Goal: Task Accomplishment & Management: Manage account settings

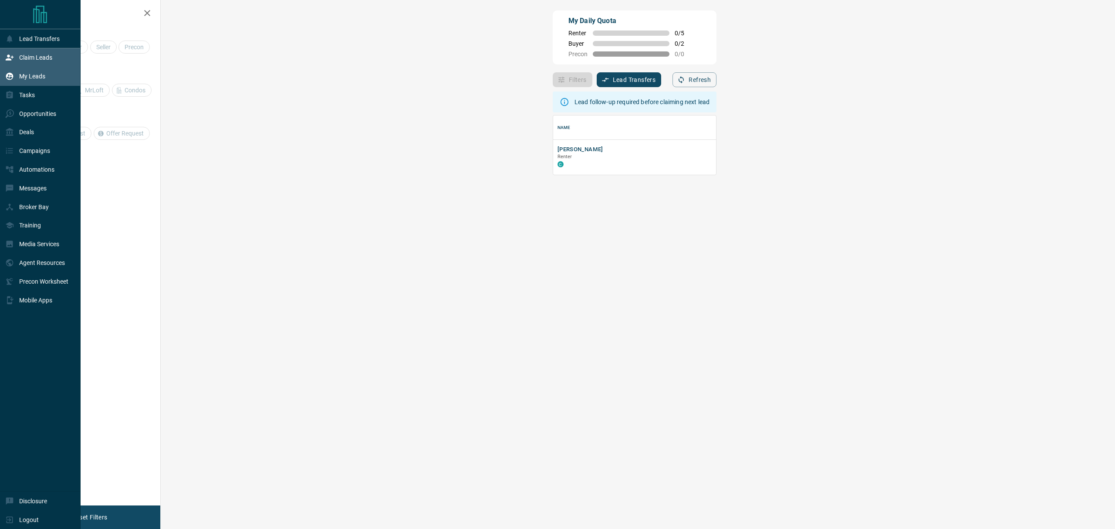
scroll to position [51, 926]
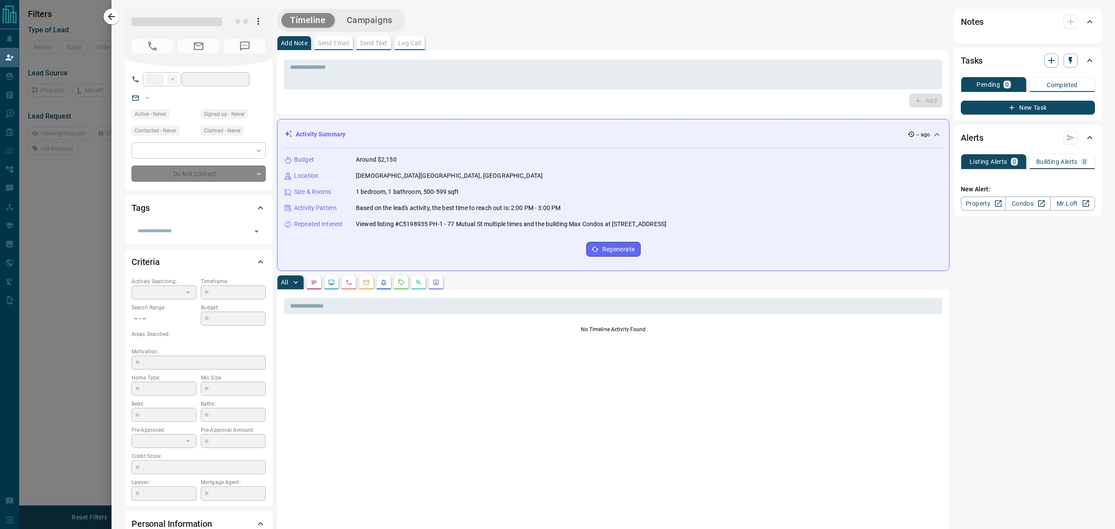
type input "**"
type input "**********"
type input "**"
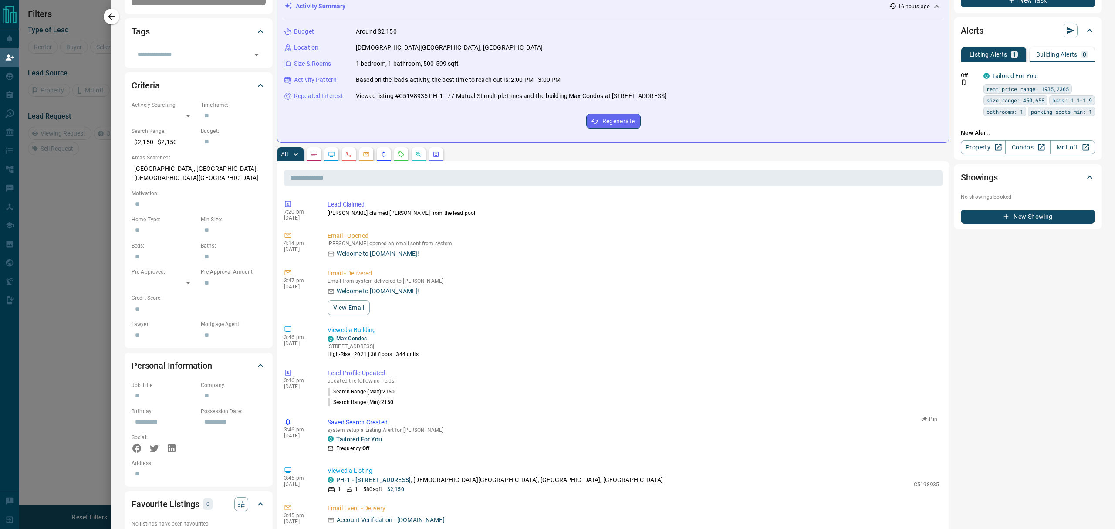
scroll to position [0, 0]
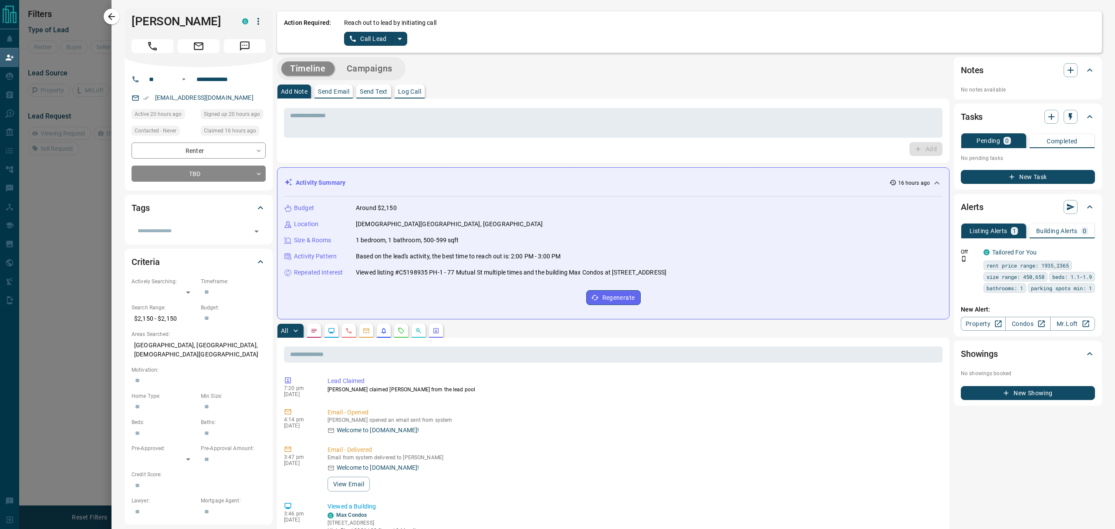
click at [399, 47] on div "Action Required: Reach out to lead by initiating call Call Lead" at bounding box center [689, 31] width 825 height 41
click at [399, 46] on div "Action Required: Reach out to lead by initiating call Call Lead" at bounding box center [689, 31] width 825 height 41
click at [398, 44] on button "split button" at bounding box center [400, 39] width 15 height 14
click at [382, 70] on li "Log Manual Call" at bounding box center [375, 68] width 53 height 13
click at [344, 37] on button "Log Manual Call" at bounding box center [373, 39] width 58 height 14
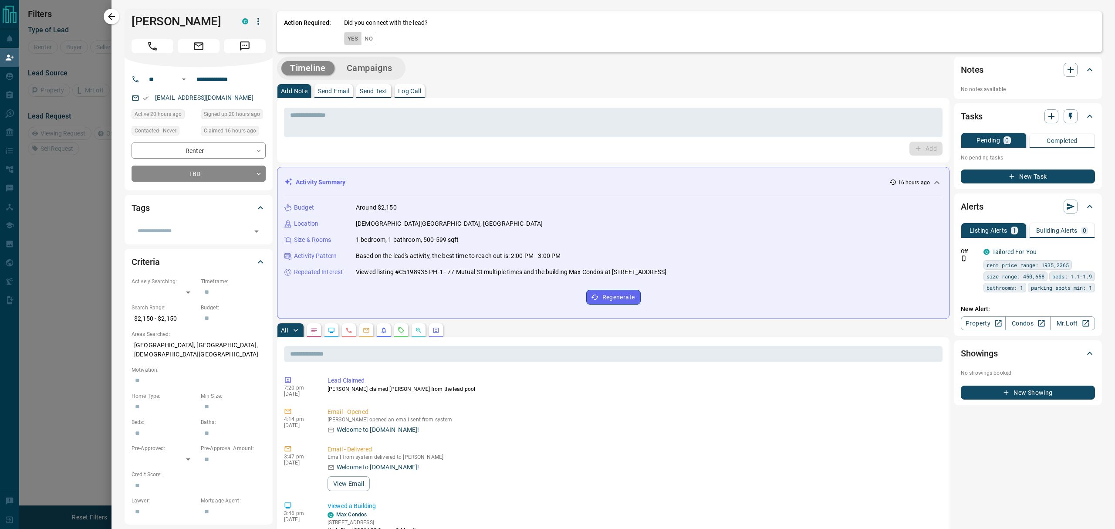
click at [344, 37] on button "Yes" at bounding box center [352, 39] width 17 height 14
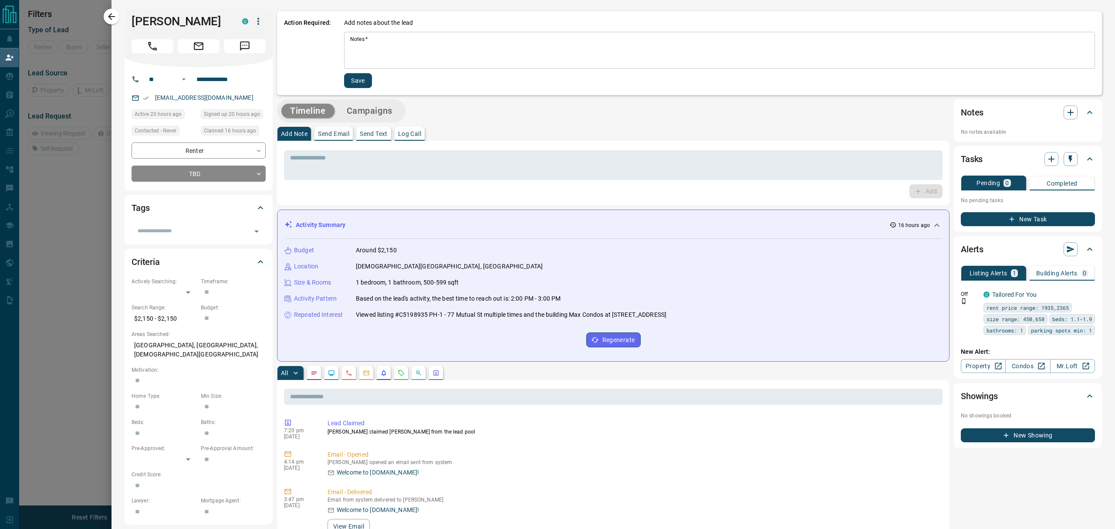
click at [361, 68] on div "* Notes   *" at bounding box center [719, 50] width 751 height 37
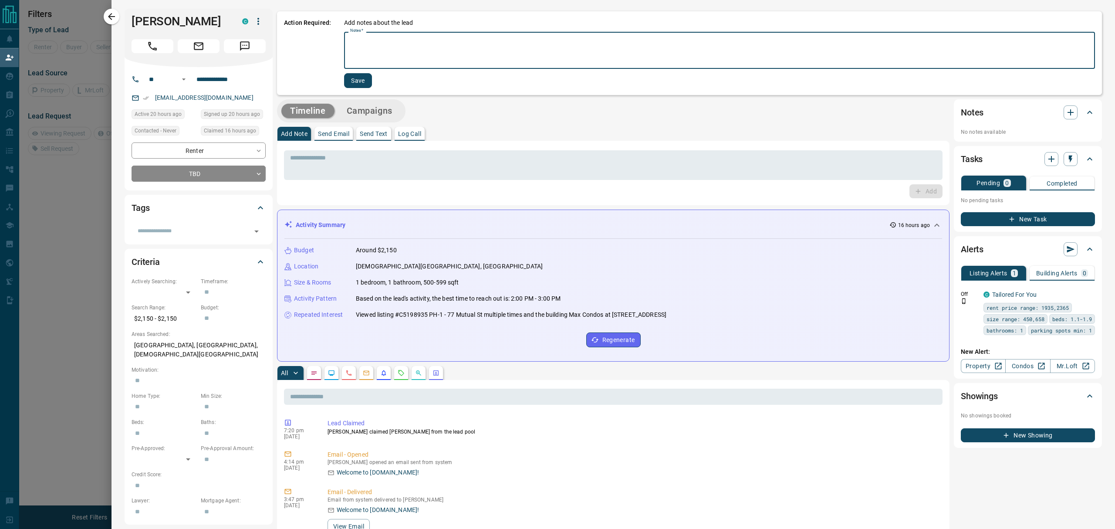
click at [365, 58] on textarea "Notes   *" at bounding box center [719, 51] width 739 height 30
type textarea "**********"
click at [359, 77] on button "Save" at bounding box center [358, 80] width 28 height 15
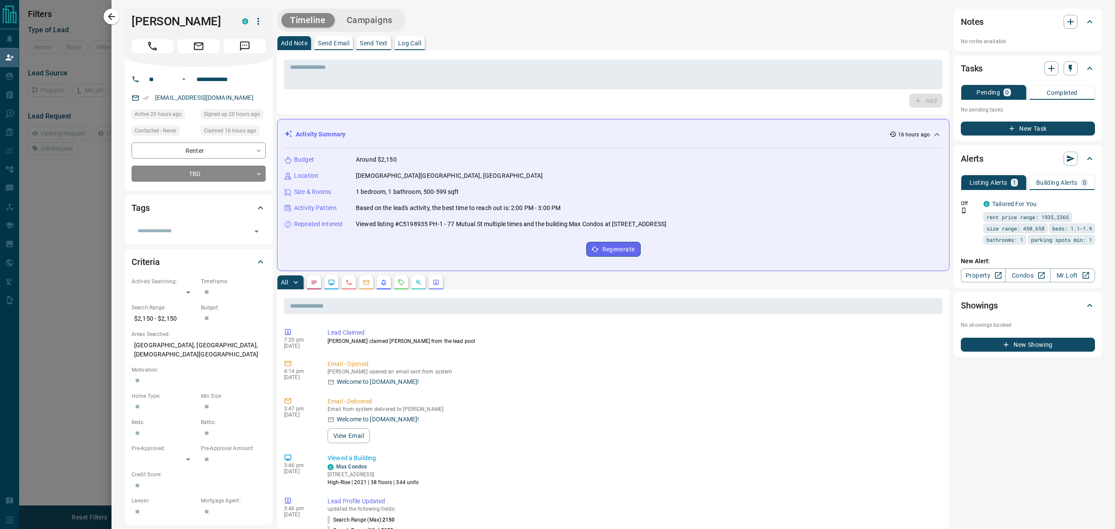
click at [401, 45] on p "Log Call" at bounding box center [409, 43] width 23 height 6
click at [915, 98] on button "Log Call" at bounding box center [925, 101] width 34 height 14
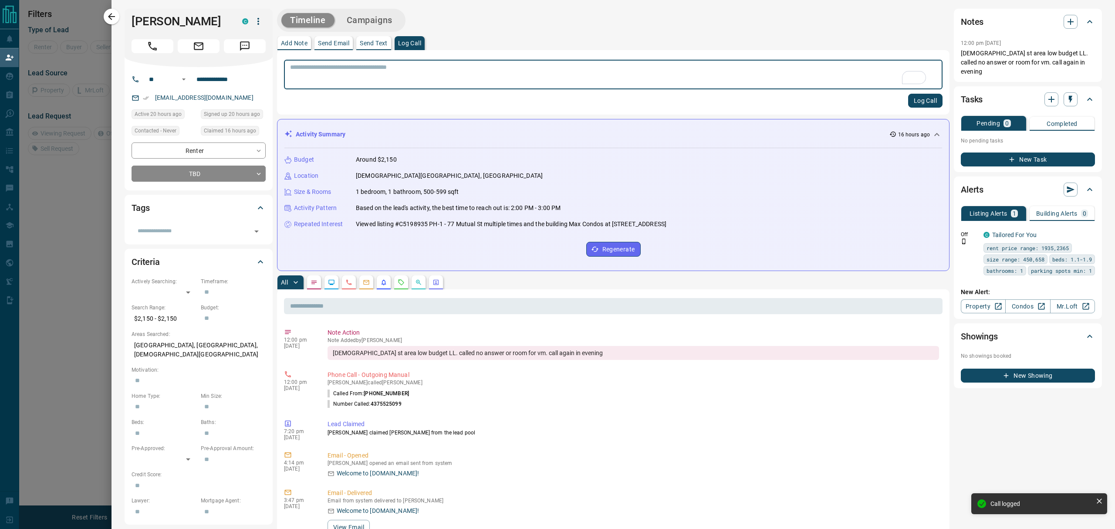
scroll to position [116, 0]
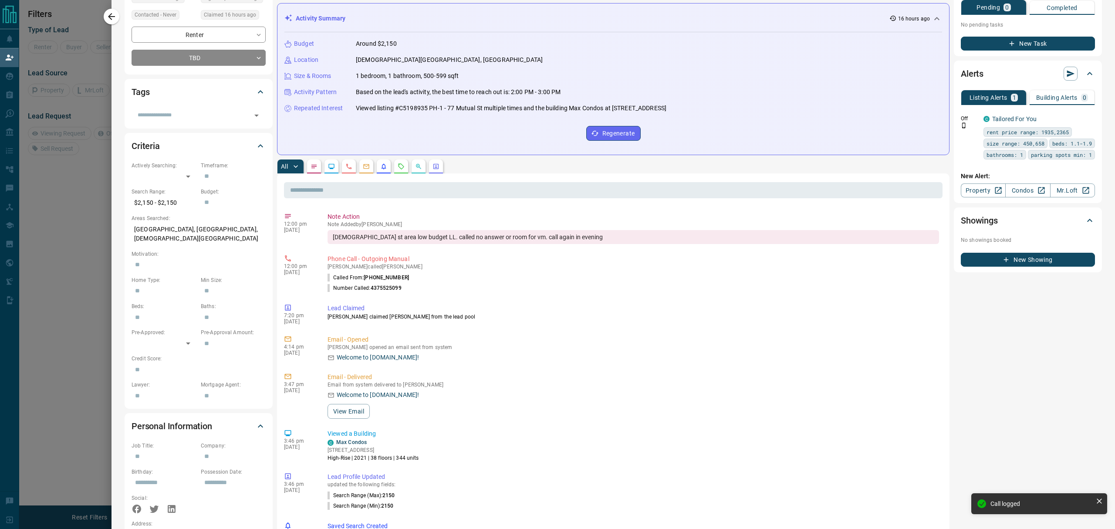
click at [93, 275] on div at bounding box center [557, 264] width 1115 height 529
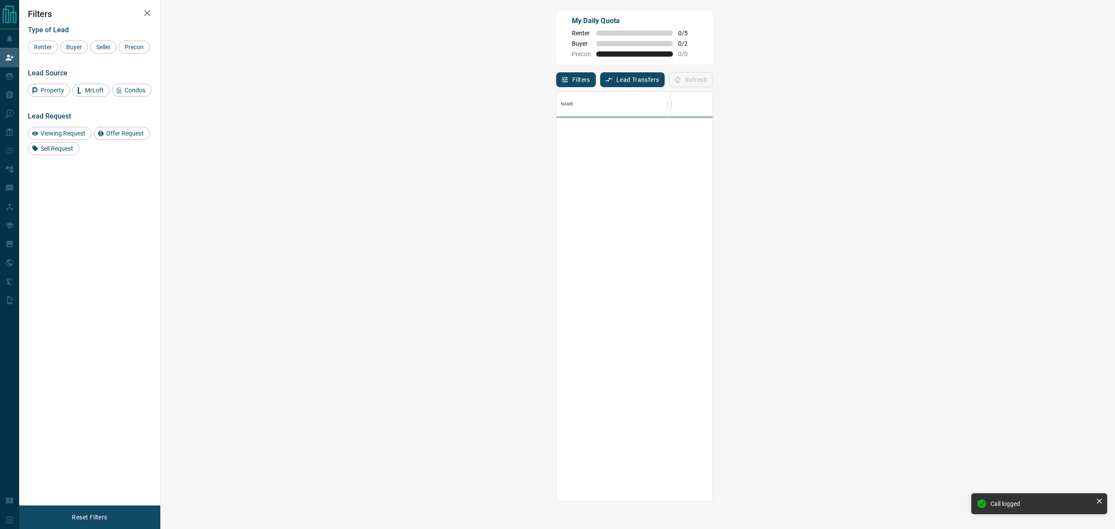
scroll to position [401, 926]
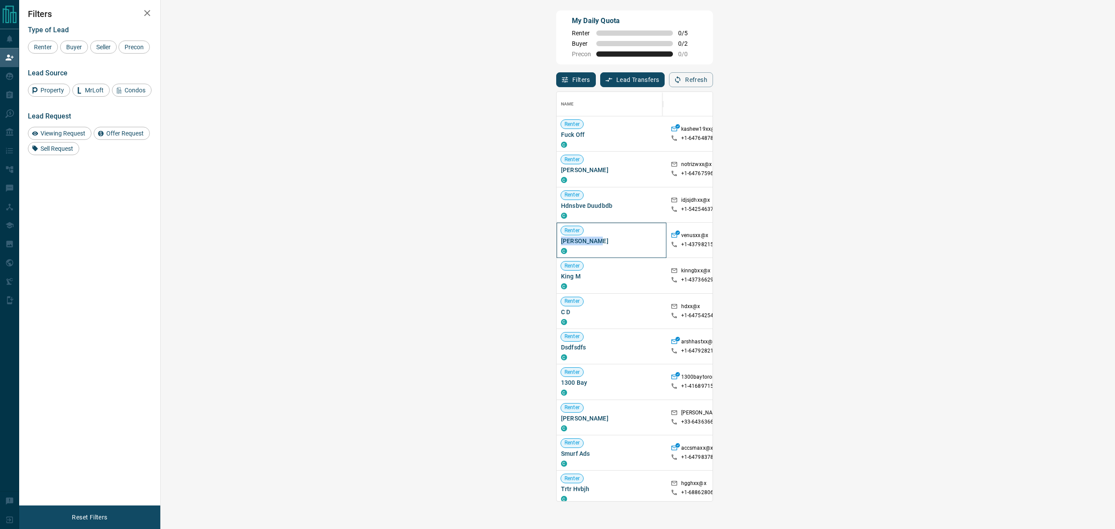
drag, startPoint x: 218, startPoint y: 242, endPoint x: 172, endPoint y: 243, distance: 46.2
click at [561, 243] on span "[PERSON_NAME]" at bounding box center [611, 241] width 101 height 9
copy span "[PERSON_NAME]"
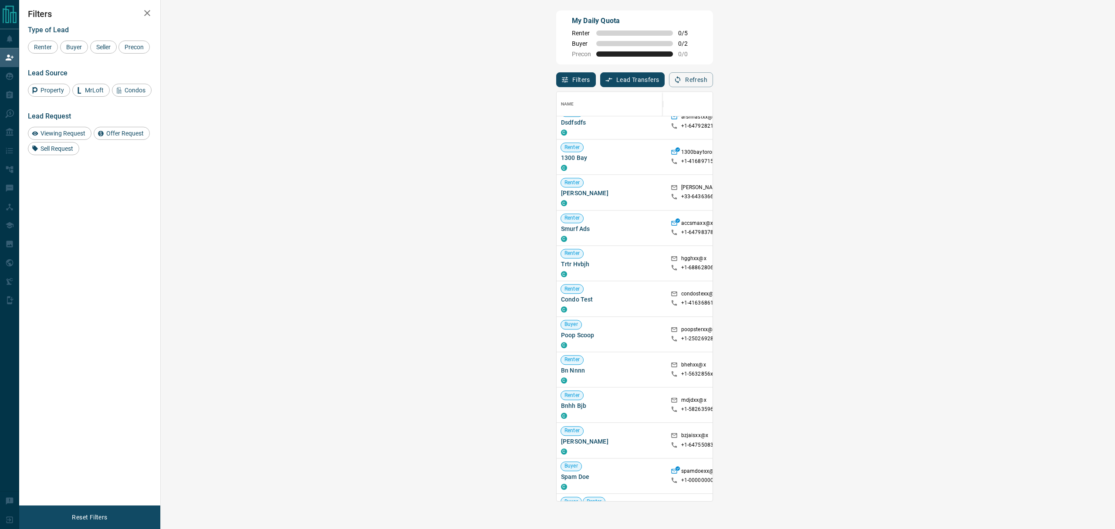
scroll to position [290, 0]
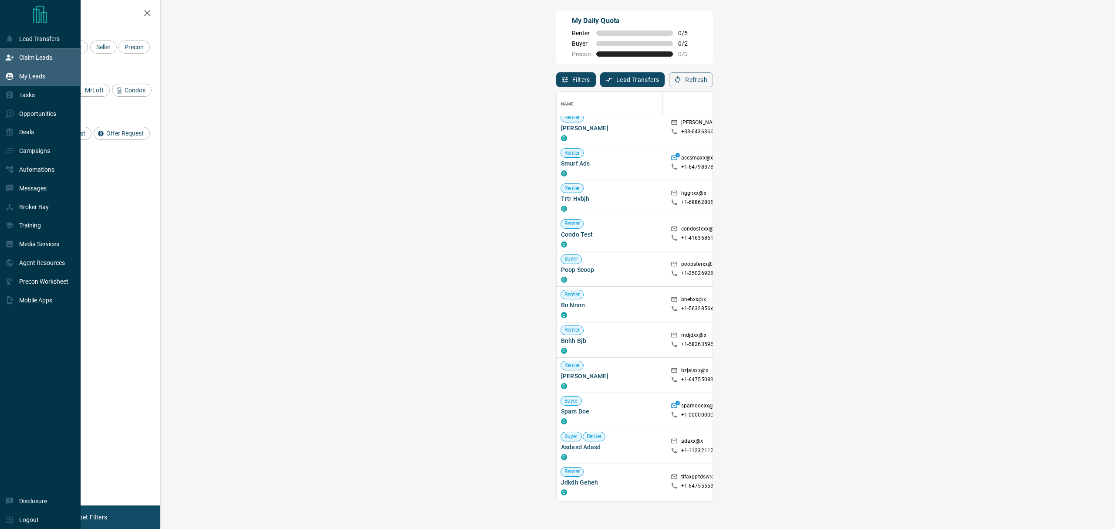
click at [6, 81] on icon at bounding box center [9, 76] width 9 height 9
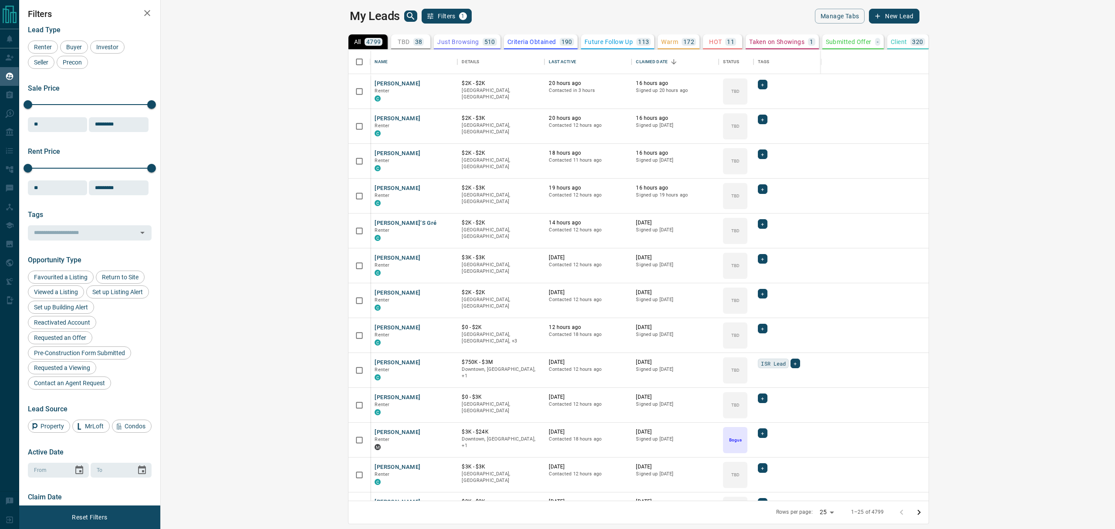
scroll to position [442, 941]
click at [398, 43] on p "TBD" at bounding box center [404, 42] width 12 height 6
click at [579, 61] on icon "Sort" at bounding box center [583, 62] width 8 height 8
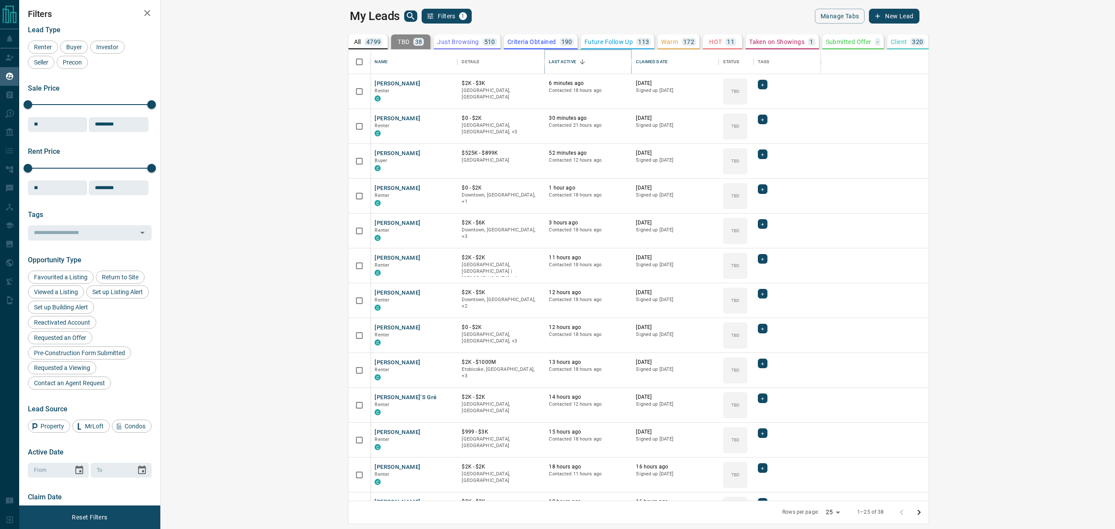
click at [579, 61] on icon "Sort" at bounding box center [583, 62] width 8 height 8
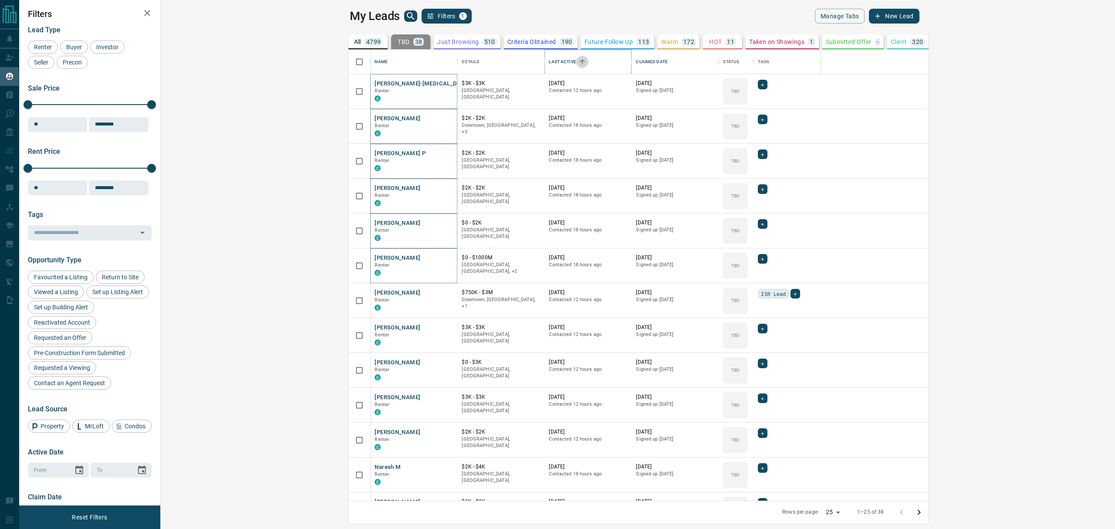
click at [579, 58] on icon "Sort" at bounding box center [583, 62] width 8 height 8
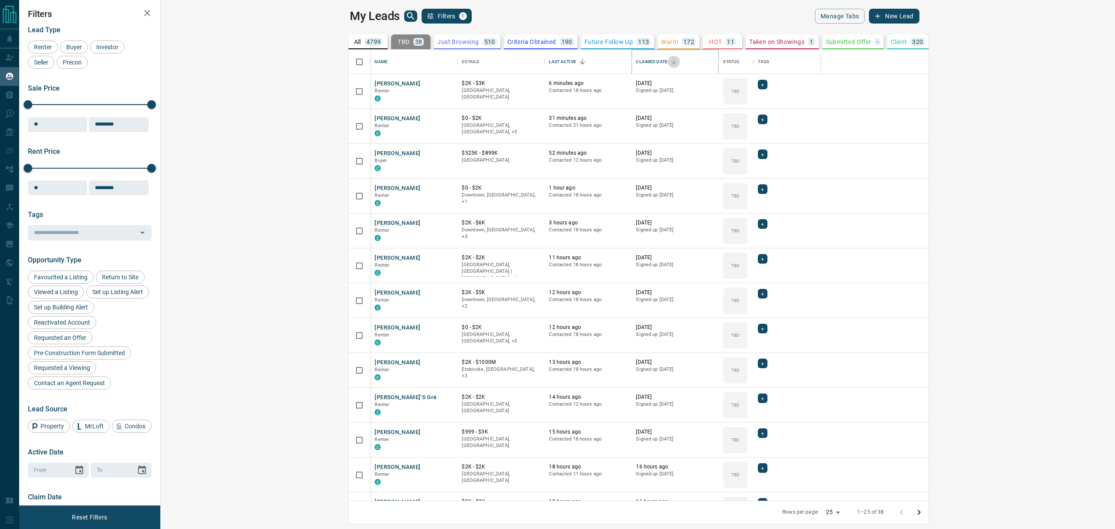
click at [670, 63] on icon "Sort" at bounding box center [674, 62] width 8 height 8
click at [671, 63] on icon "Sort" at bounding box center [673, 61] width 5 height 5
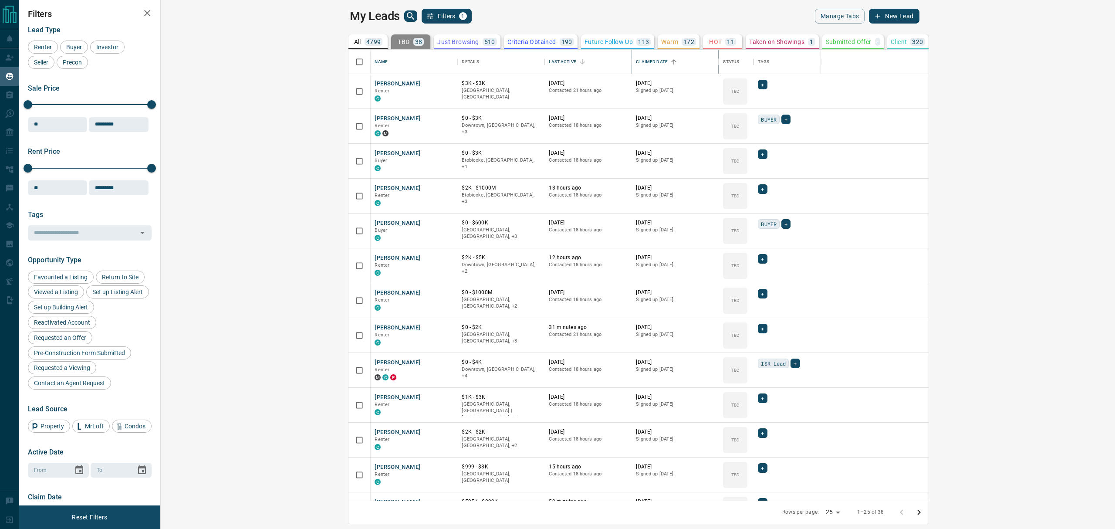
click at [671, 63] on icon "Sort" at bounding box center [673, 61] width 5 height 5
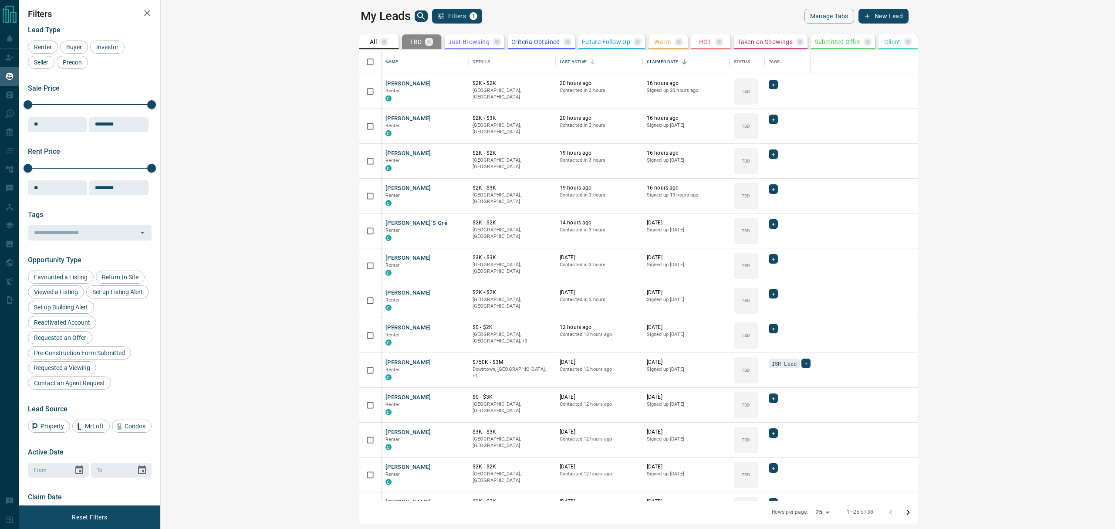
click at [416, 17] on icon "search button" at bounding box center [421, 16] width 10 height 10
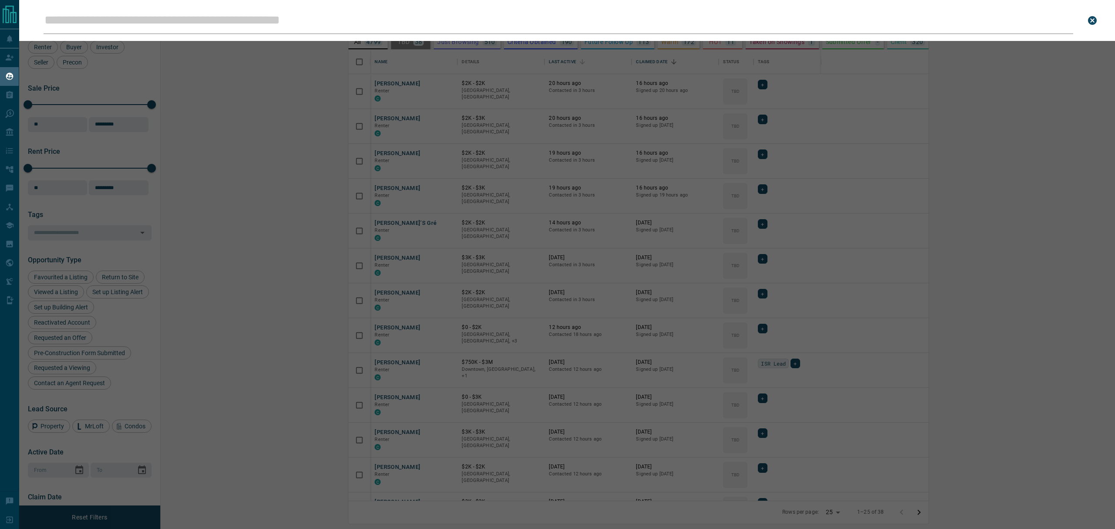
click at [243, 24] on input "Leads Search Bar" at bounding box center [559, 20] width 1030 height 27
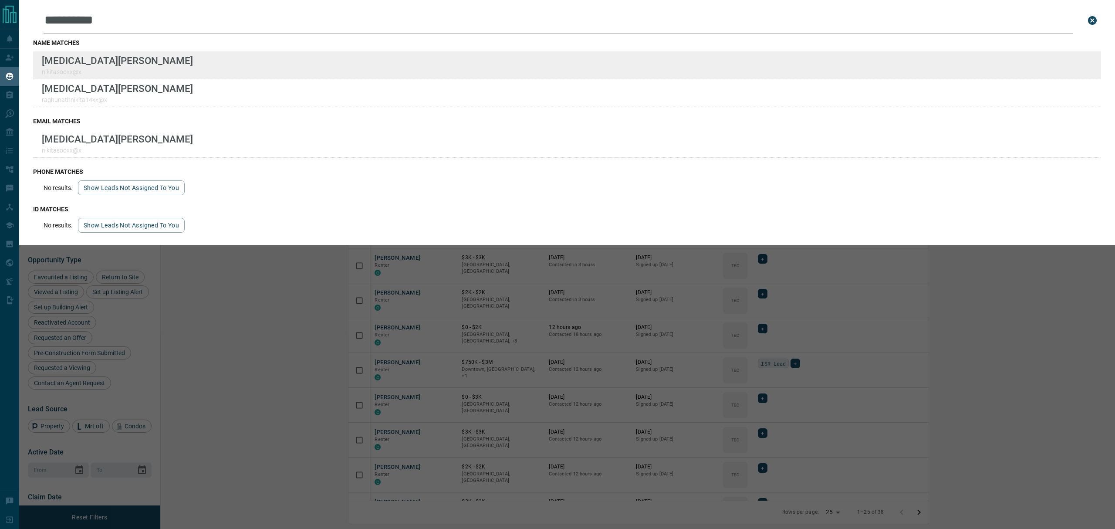
type input "**********"
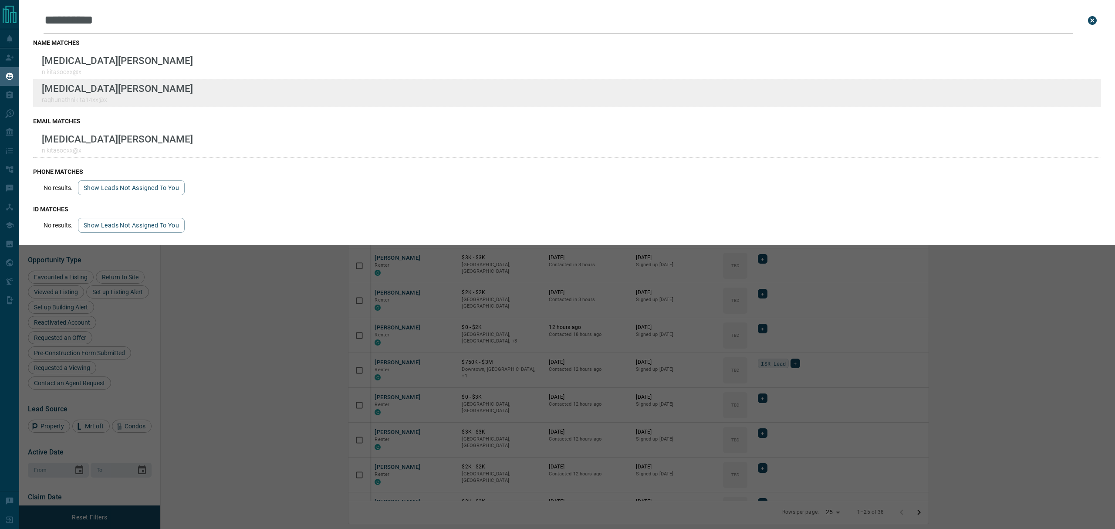
click at [133, 92] on div "[MEDICAL_DATA][PERSON_NAME] raghunathnikita14xx@x" at bounding box center [567, 93] width 1068 height 28
